Goal: Task Accomplishment & Management: Manage account settings

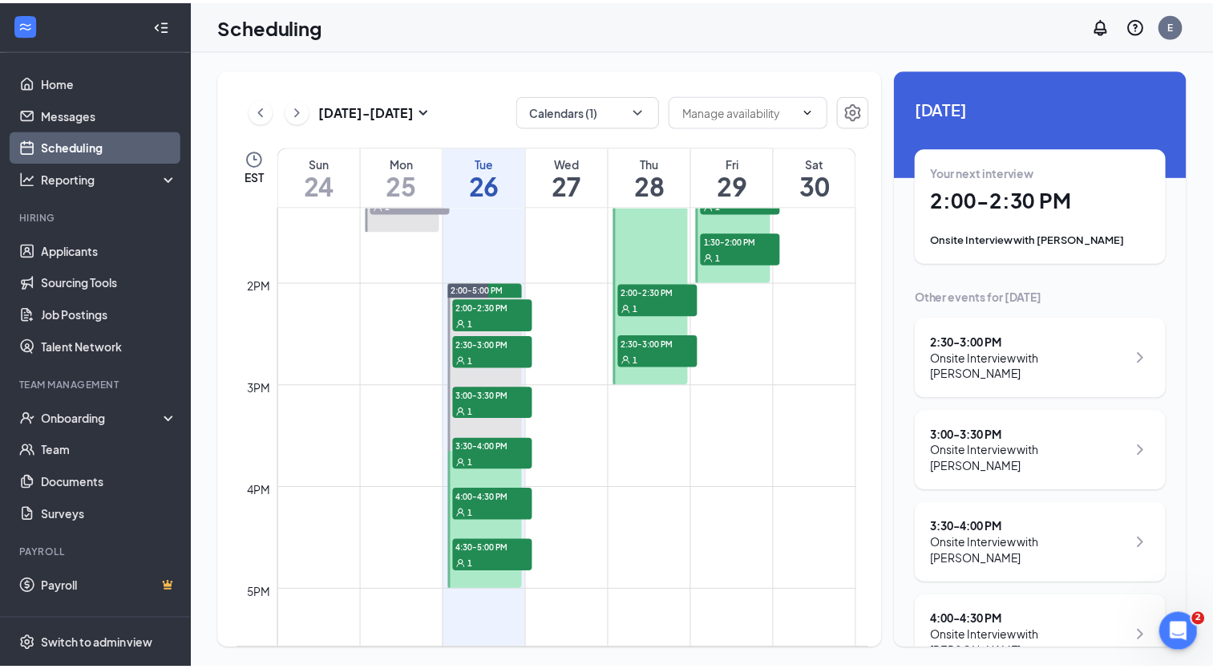
scroll to position [1353, 0]
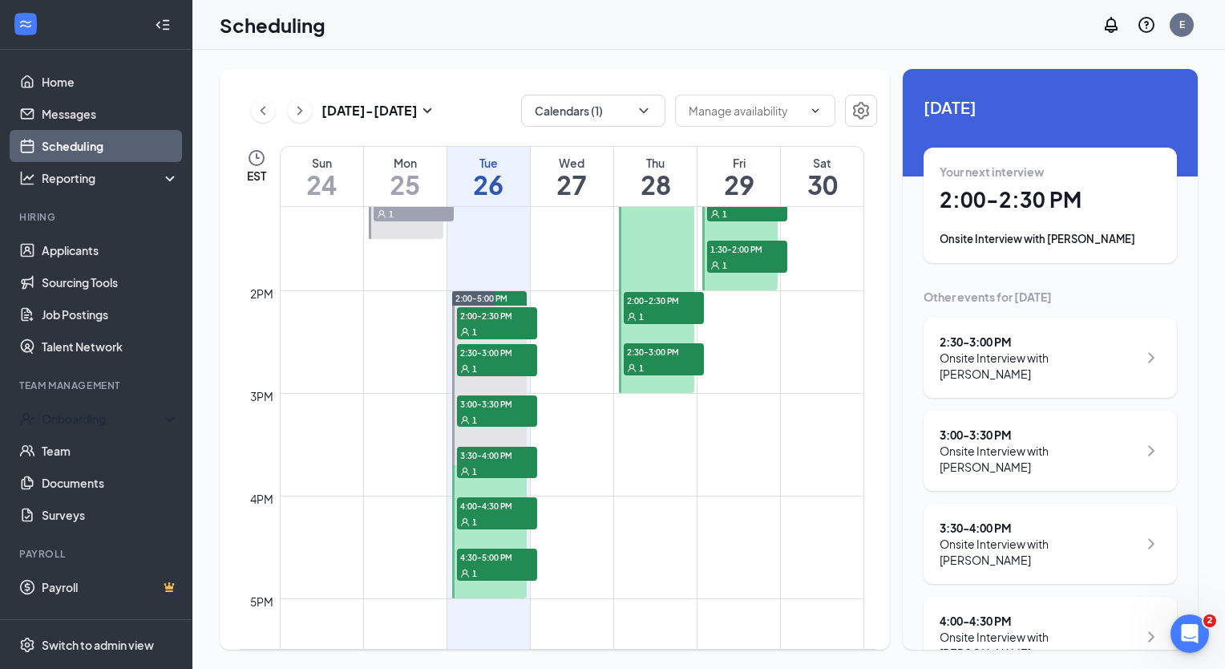
click at [129, 415] on div "Onboarding" at bounding box center [103, 419] width 123 height 16
click at [103, 446] on link "Overview" at bounding box center [110, 451] width 137 height 32
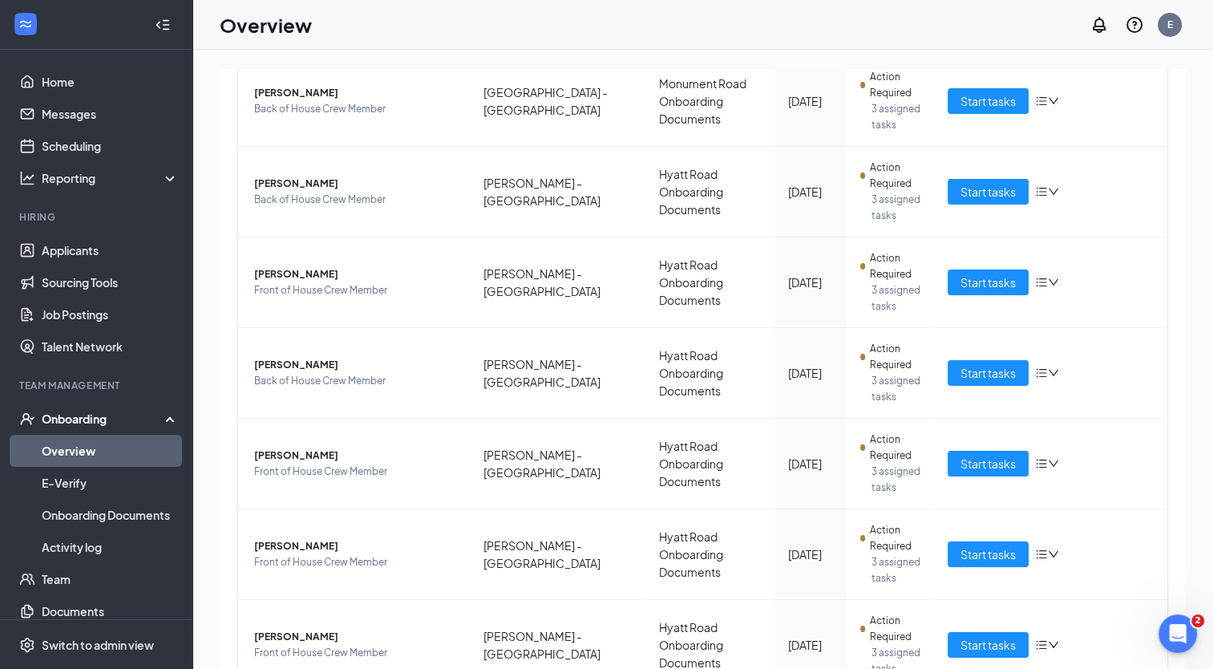
scroll to position [541, 0]
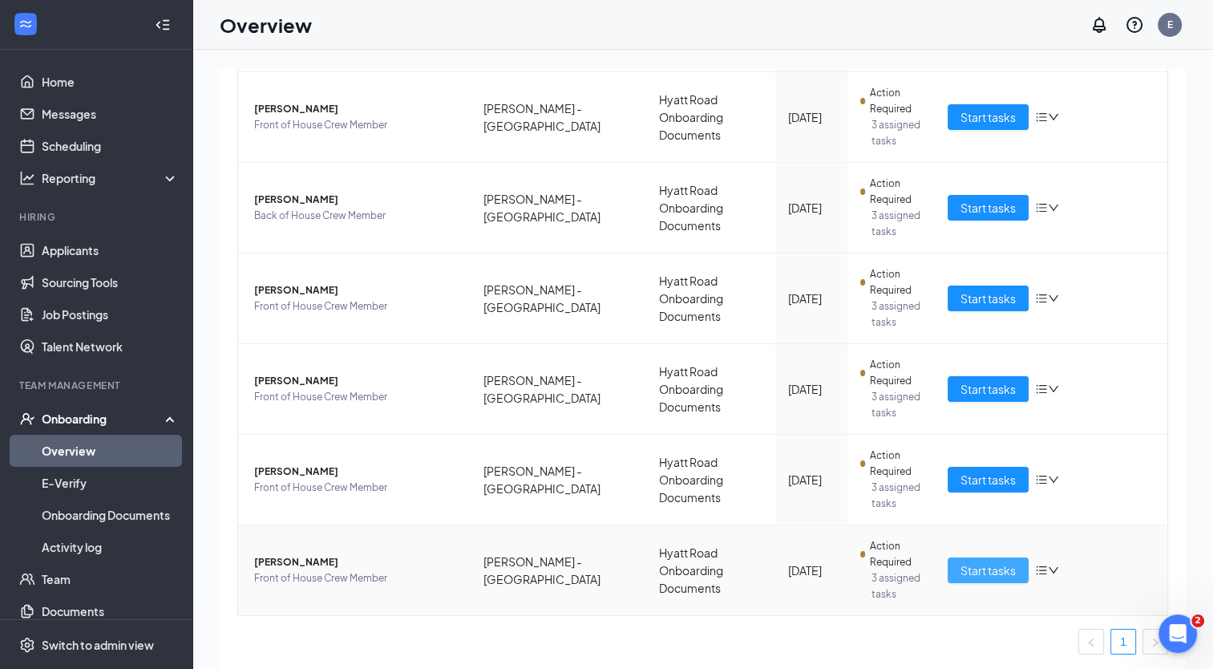
click at [1004, 569] on span "Start tasks" at bounding box center [988, 570] width 55 height 18
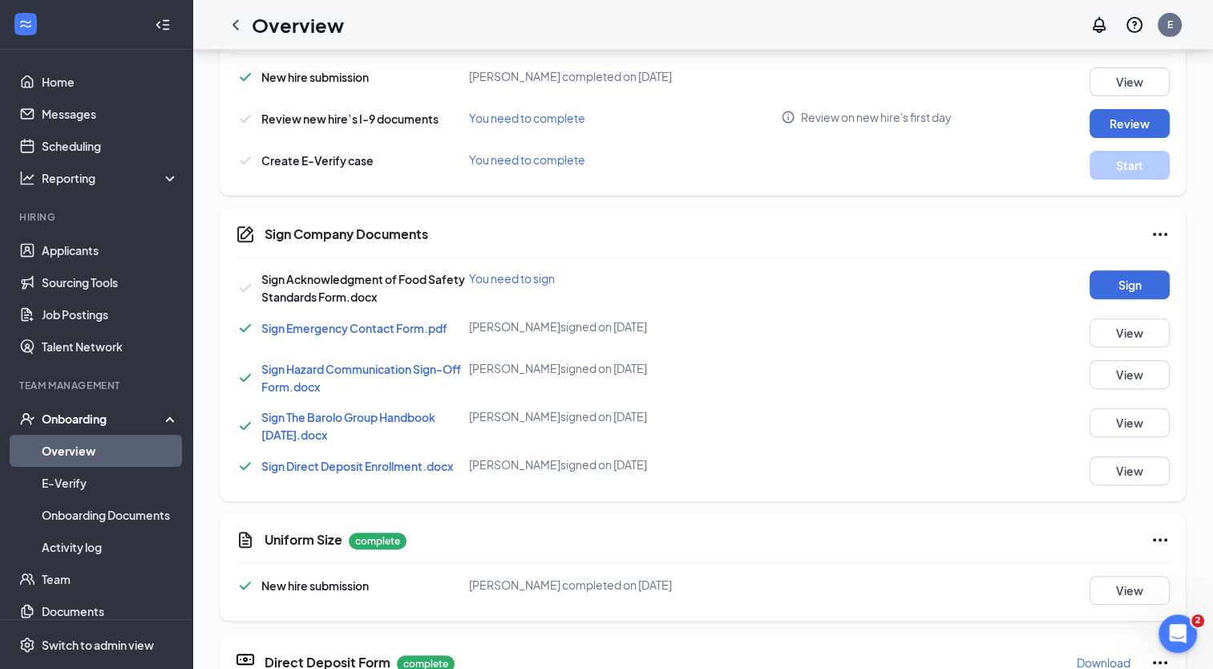
scroll to position [647, 0]
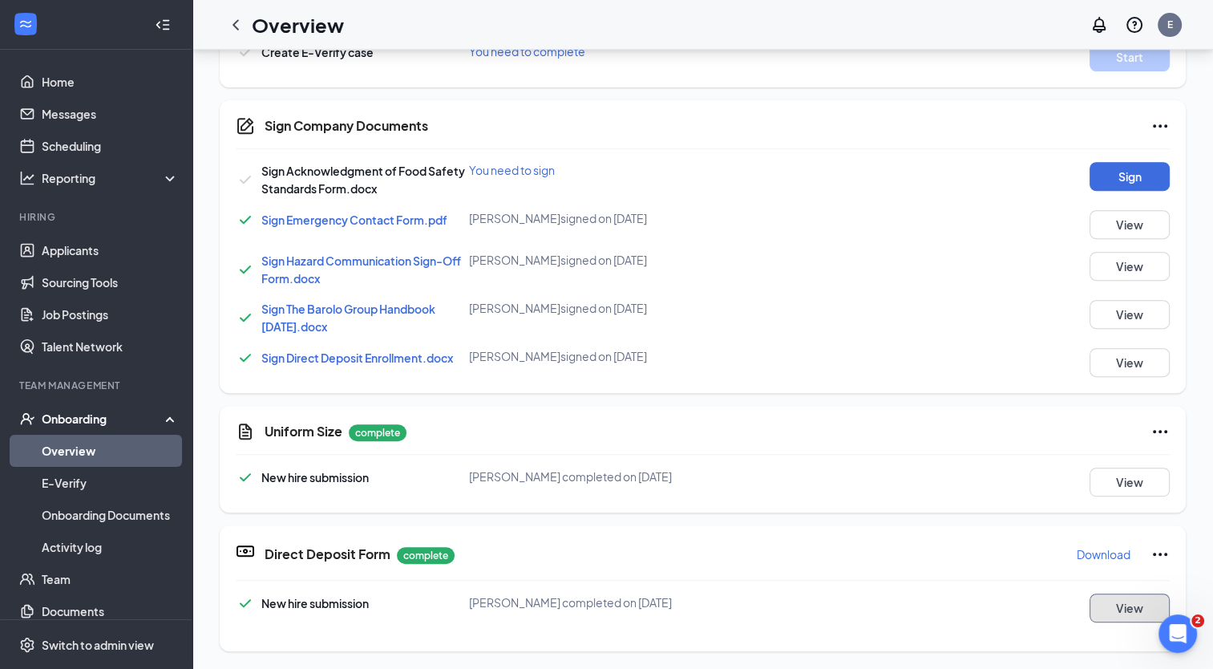
click at [1122, 605] on button "View" at bounding box center [1130, 607] width 80 height 29
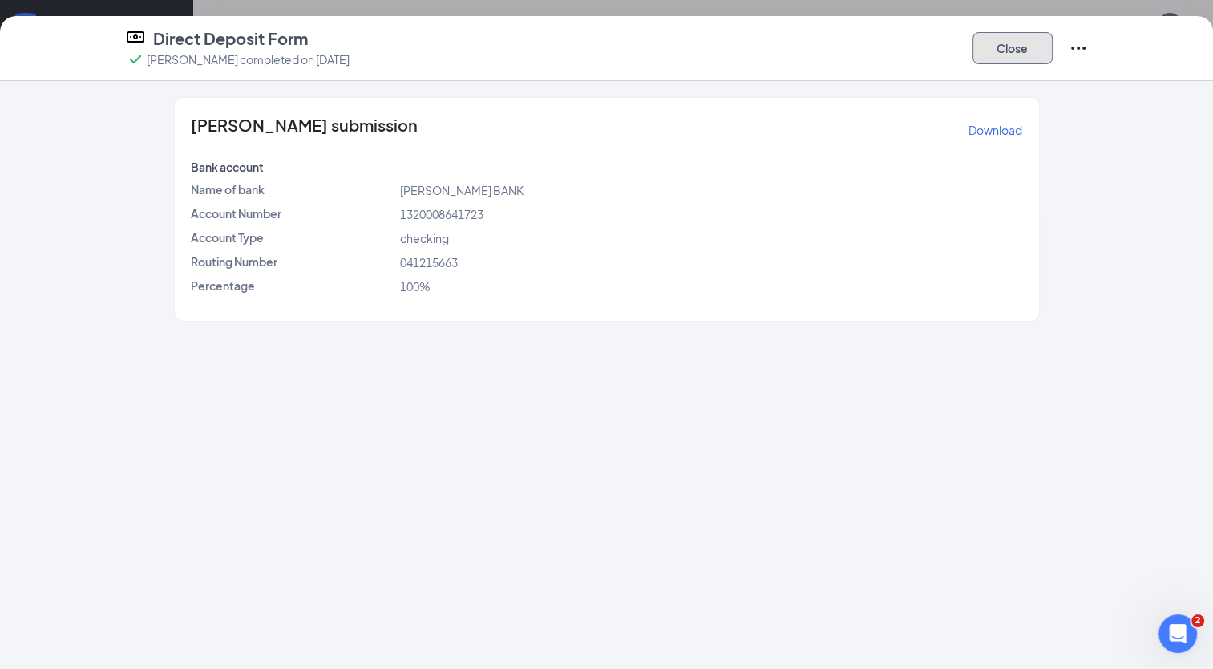
click at [1027, 49] on button "Close" at bounding box center [1013, 48] width 80 height 32
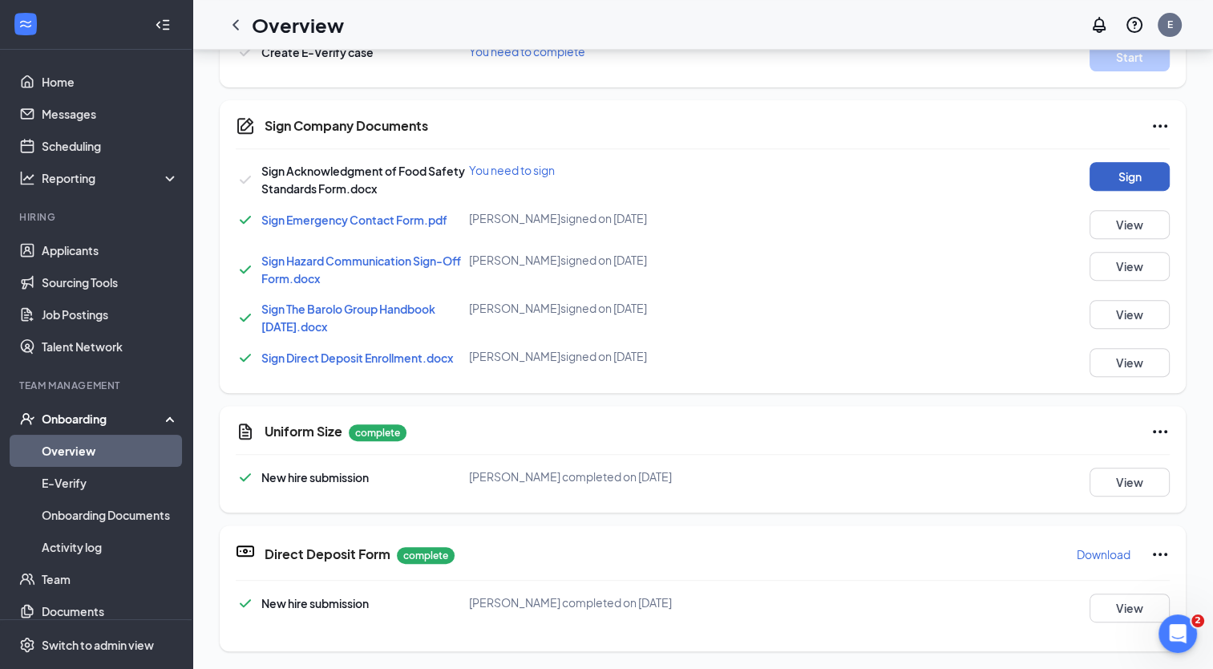
click at [1119, 183] on button "Sign" at bounding box center [1130, 176] width 80 height 29
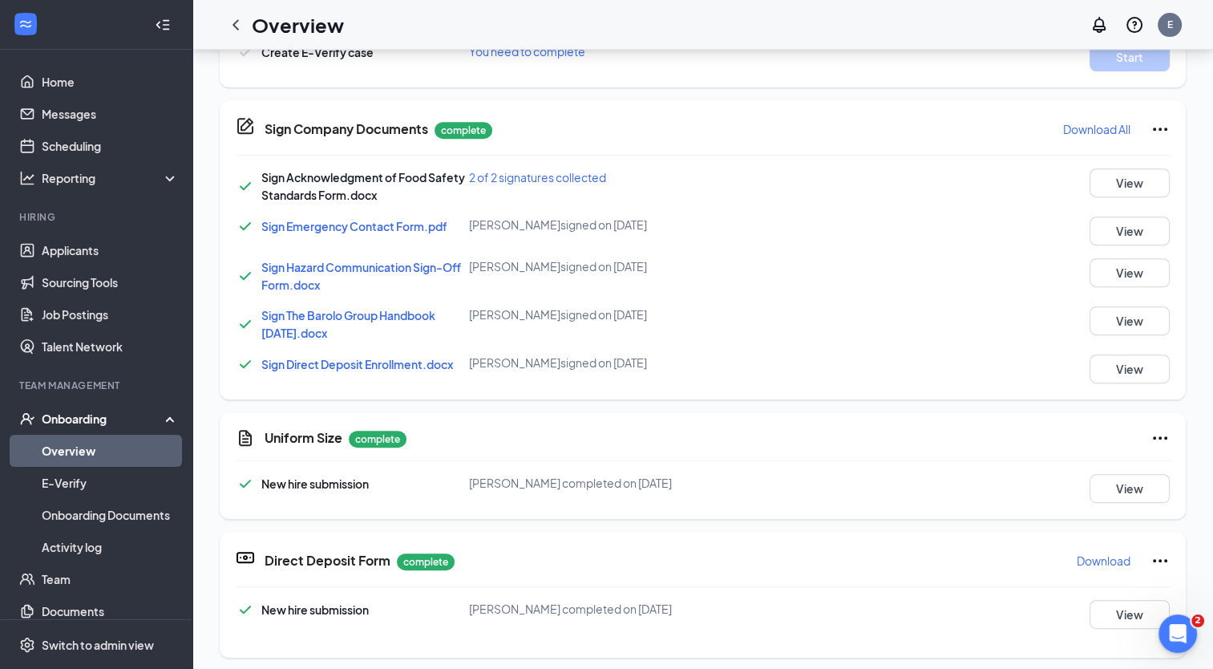
click at [1017, 47] on div "Sign Company Documents [PERSON_NAME] completed on [DATE] Close Sign Acknowledgm…" at bounding box center [606, 334] width 1213 height 669
click at [1017, 47] on div "Overview E" at bounding box center [702, 25] width 1021 height 50
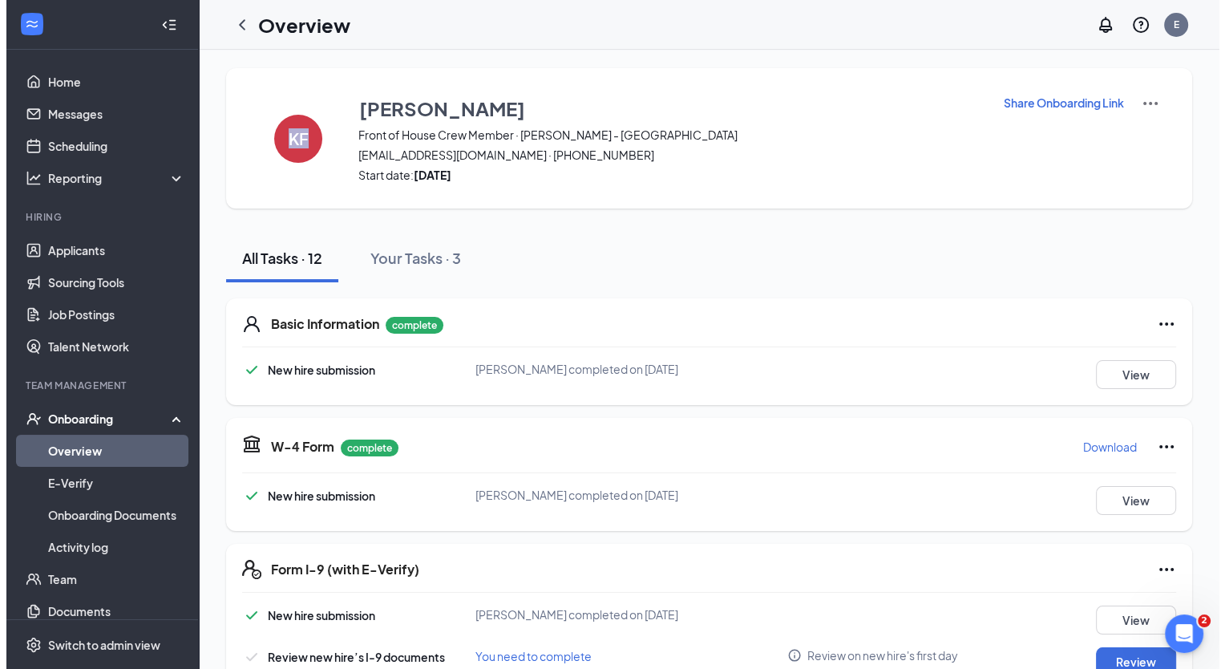
scroll to position [0, 0]
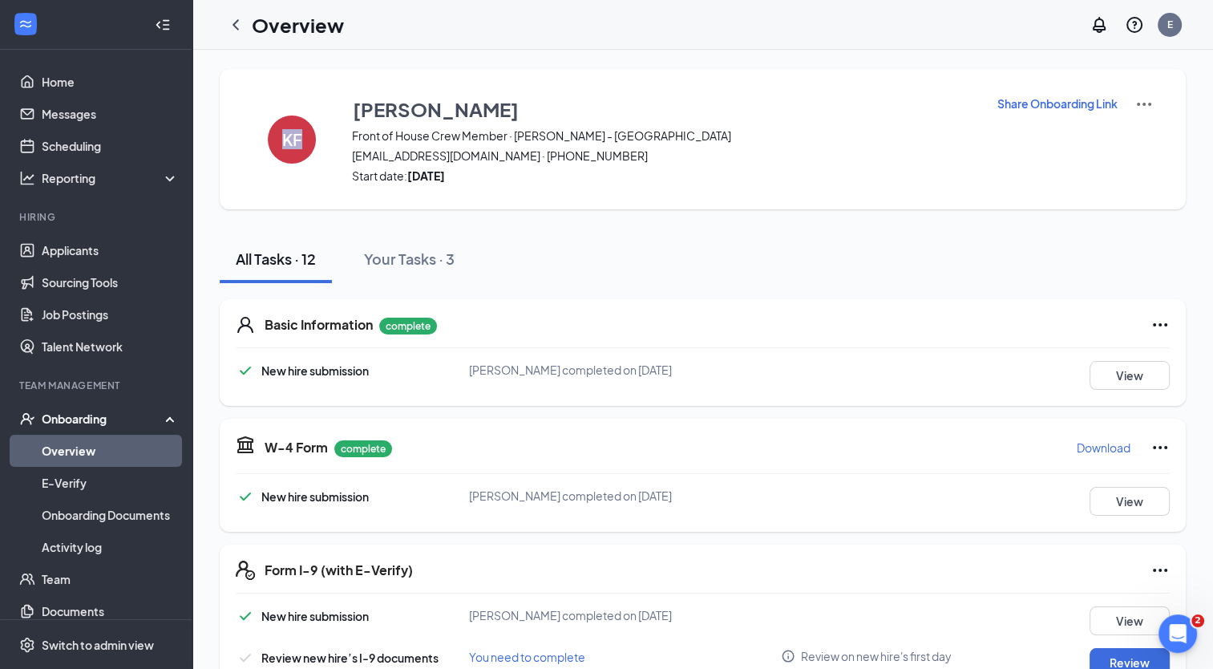
click at [451, 261] on div "Your Tasks · 3" at bounding box center [409, 259] width 91 height 20
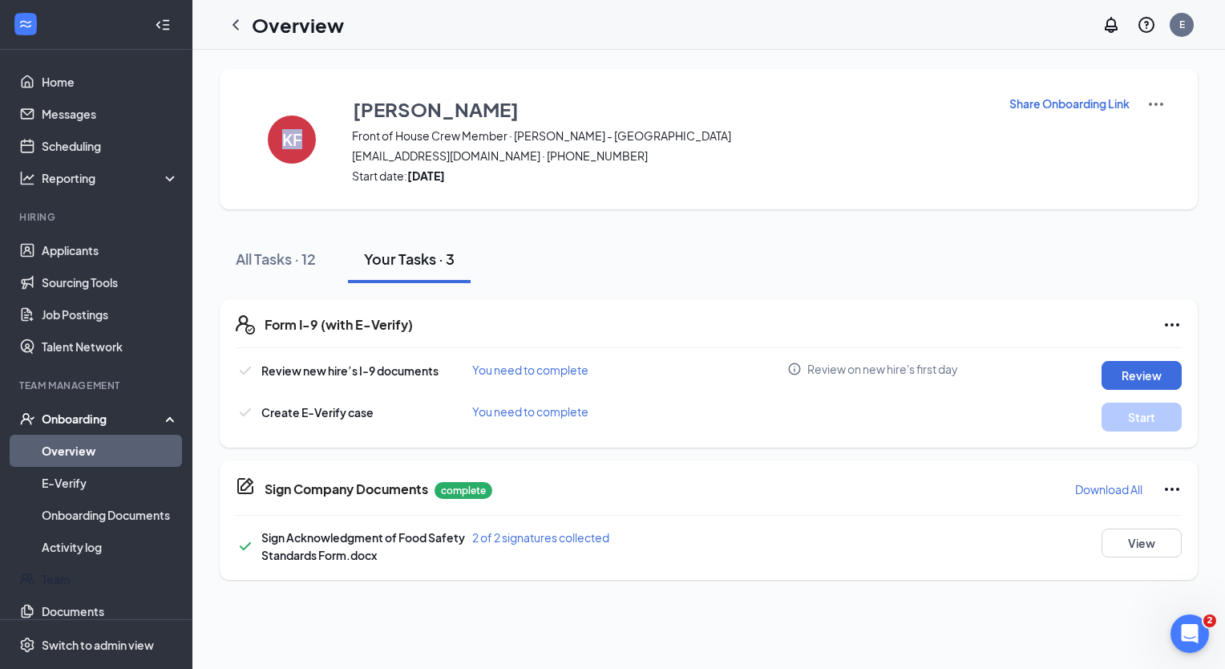
click at [69, 581] on link "Team" at bounding box center [110, 579] width 137 height 32
